Goal: Navigation & Orientation: Find specific page/section

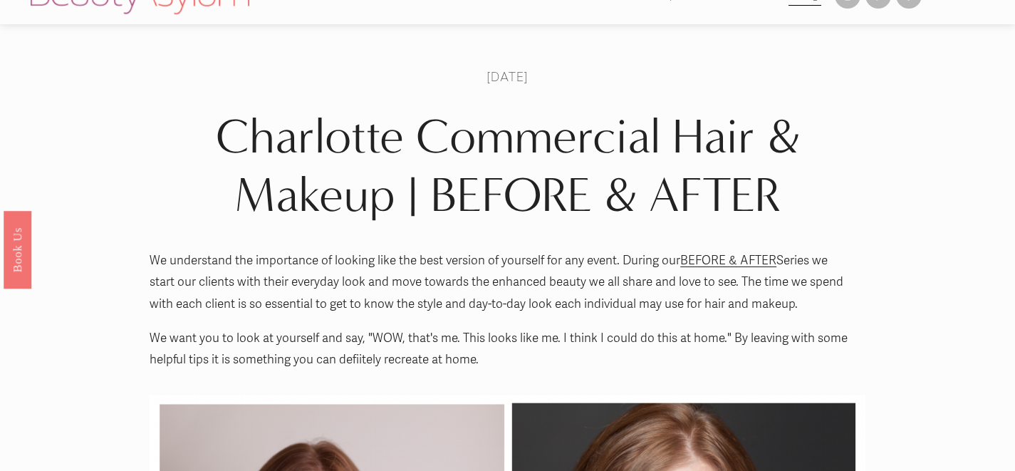
scroll to position [31, 0]
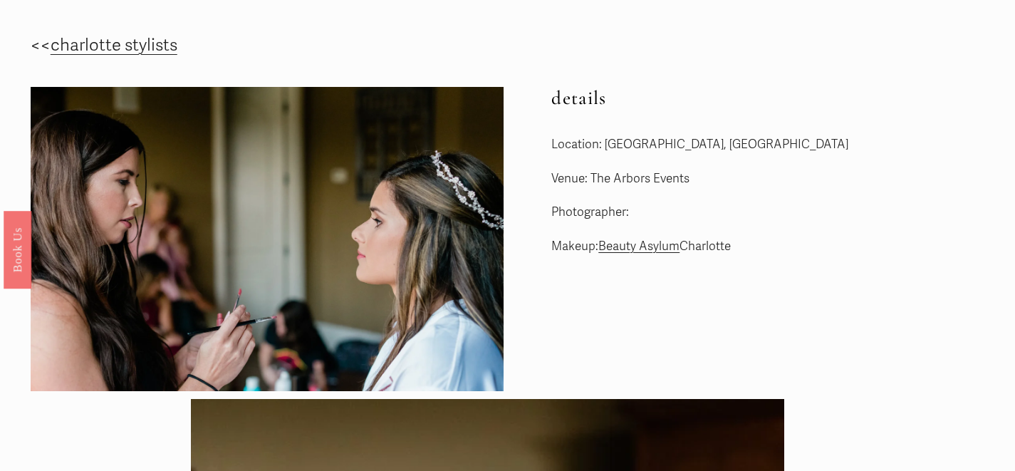
scroll to position [71, 0]
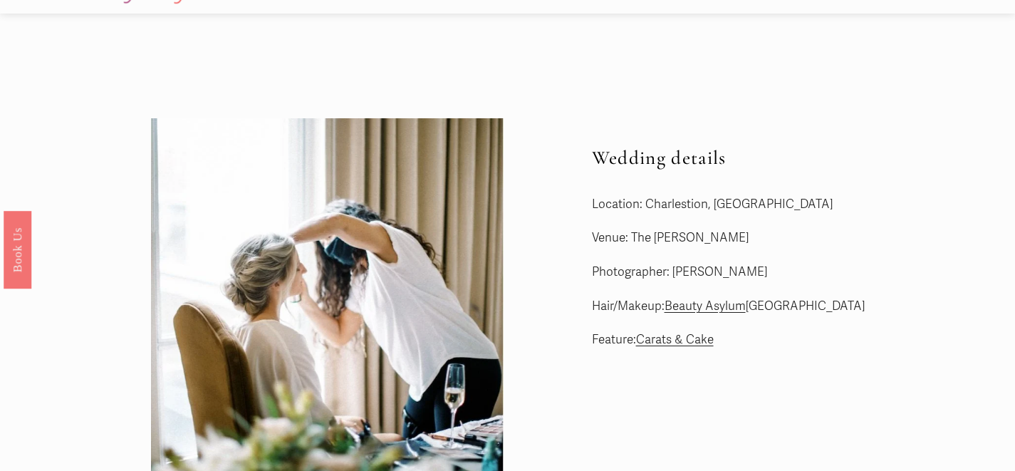
scroll to position [41, 0]
